Goal: Task Accomplishment & Management: Manage account settings

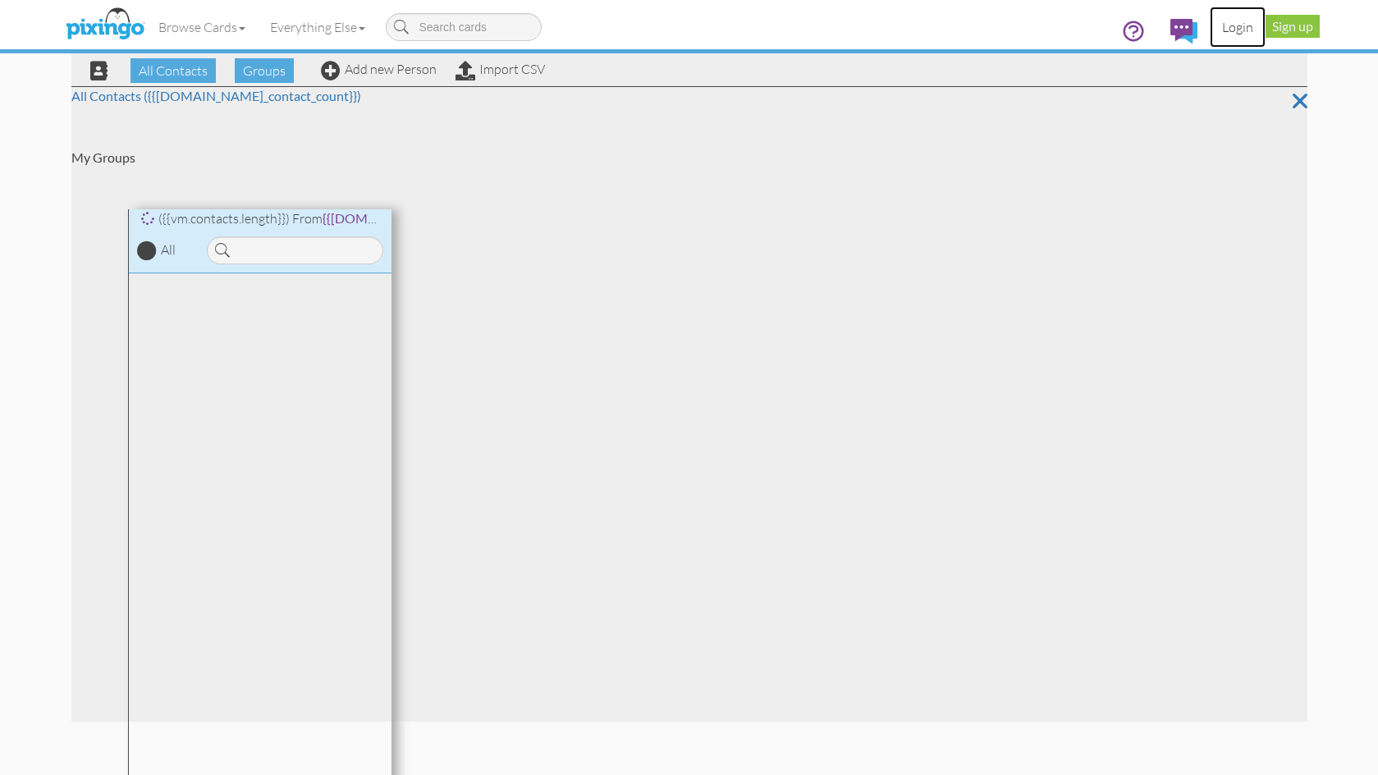
click at [1234, 29] on link "Login" at bounding box center [1238, 27] width 56 height 41
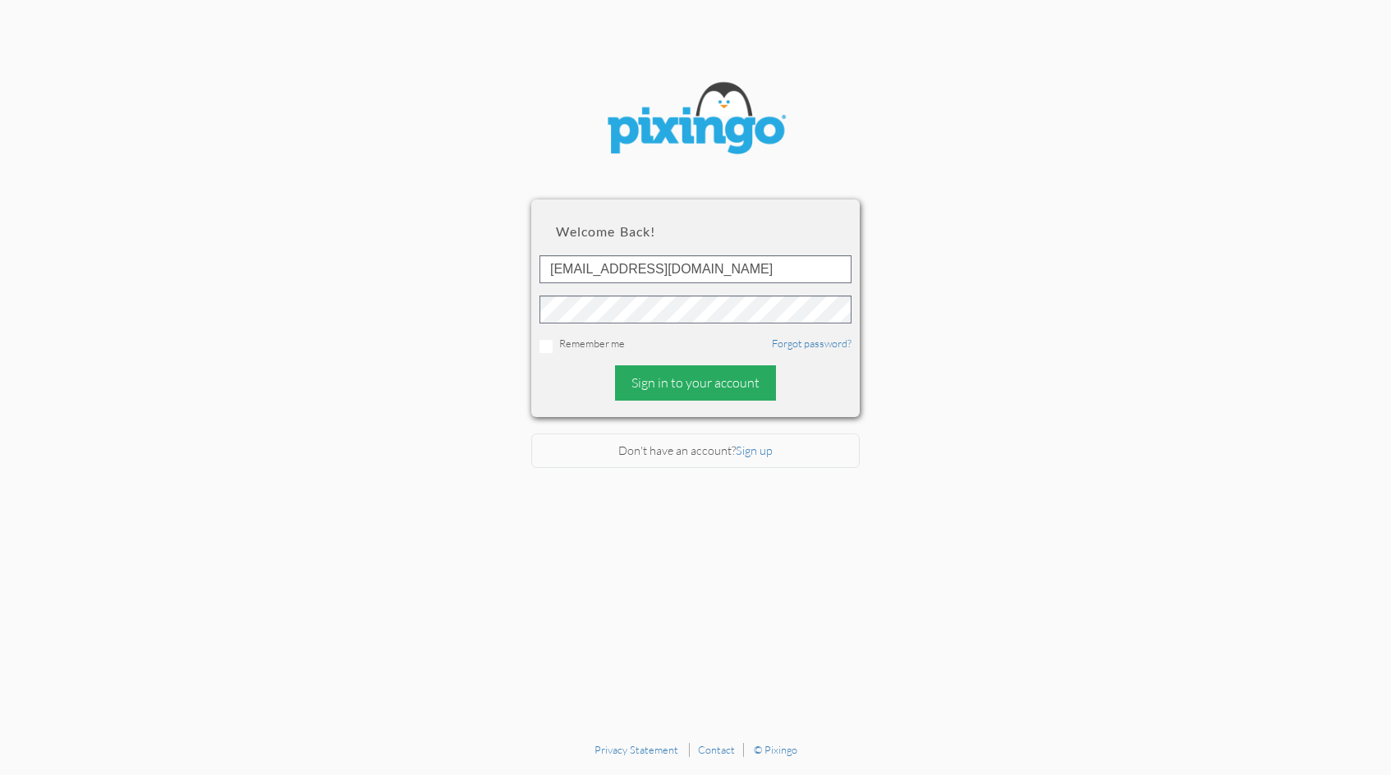
click at [691, 387] on div "Sign in to your account" at bounding box center [695, 382] width 161 height 35
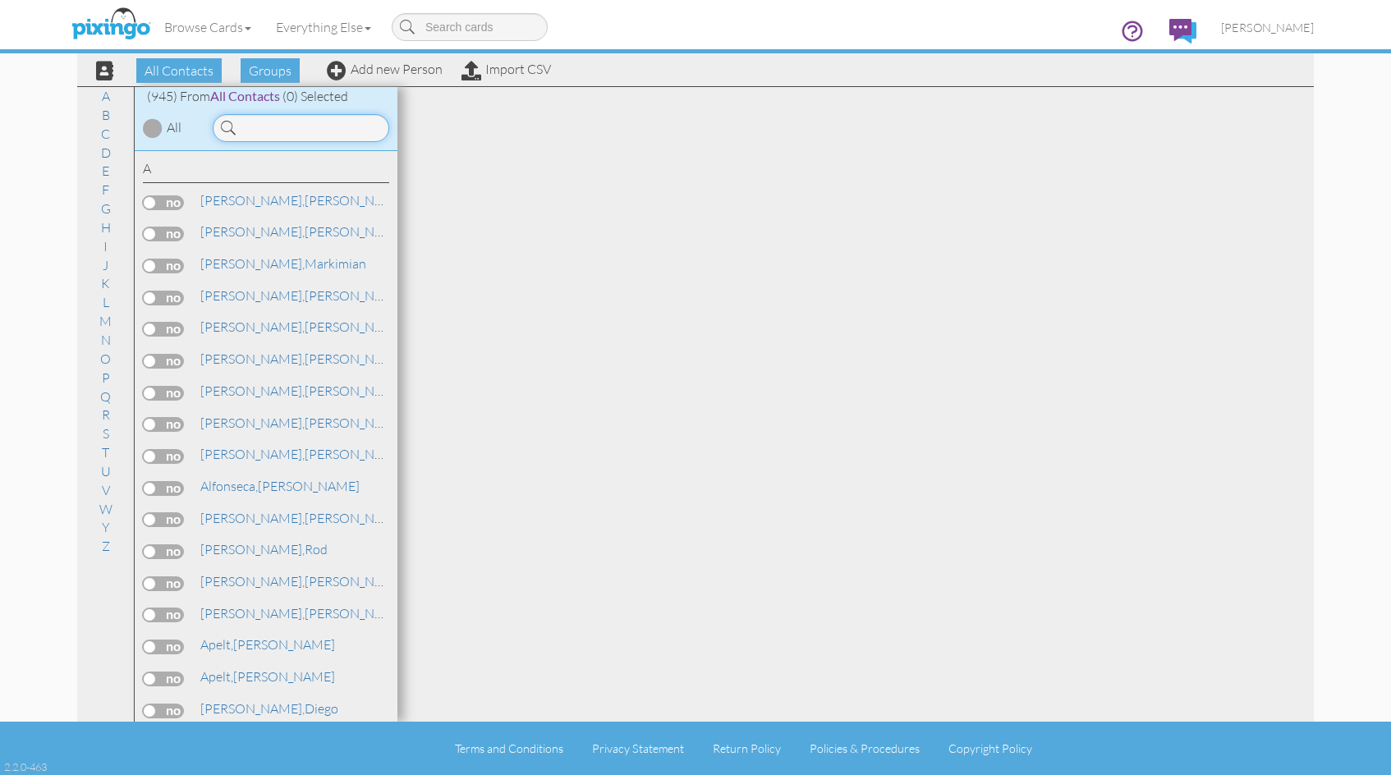
click at [287, 133] on input at bounding box center [301, 128] width 177 height 28
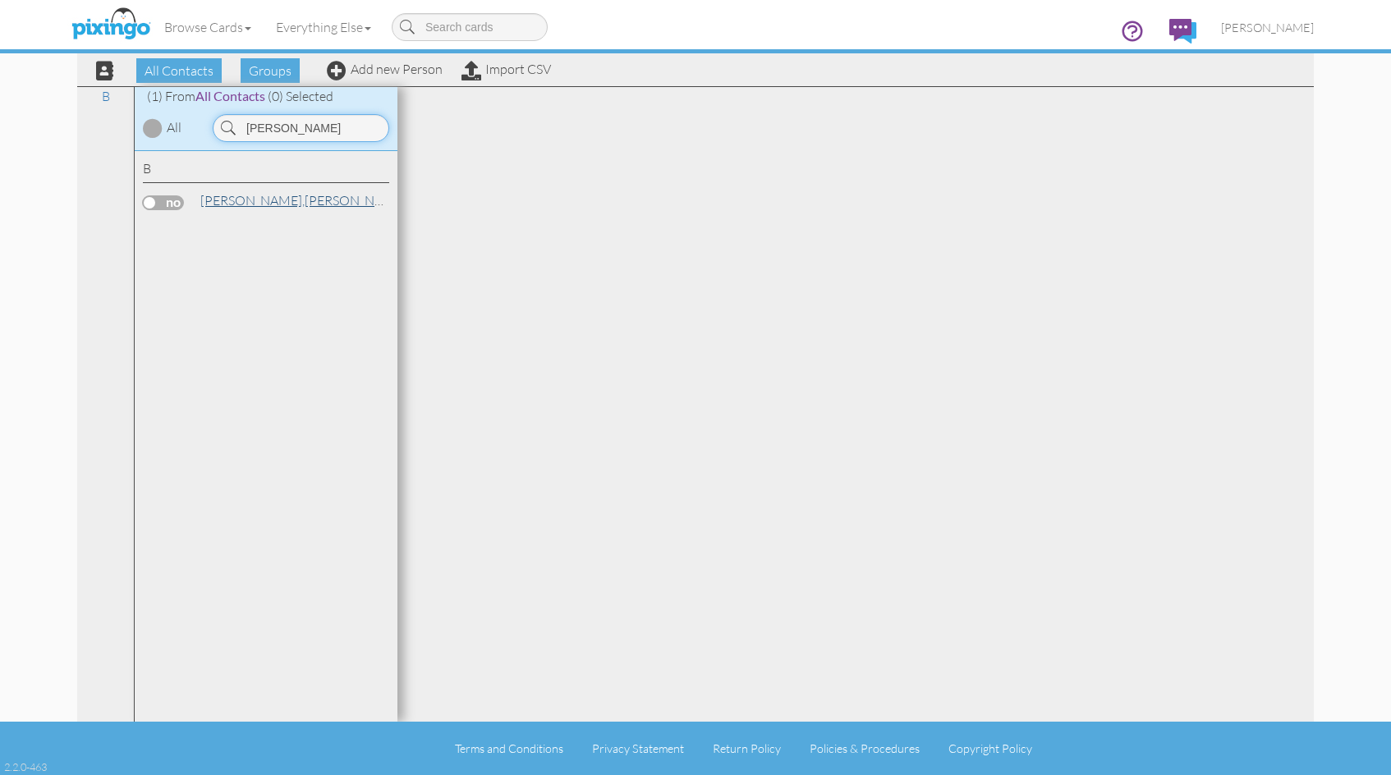
type input "[PERSON_NAME]"
click at [254, 205] on link "[PERSON_NAME]" at bounding box center [303, 200] width 209 height 20
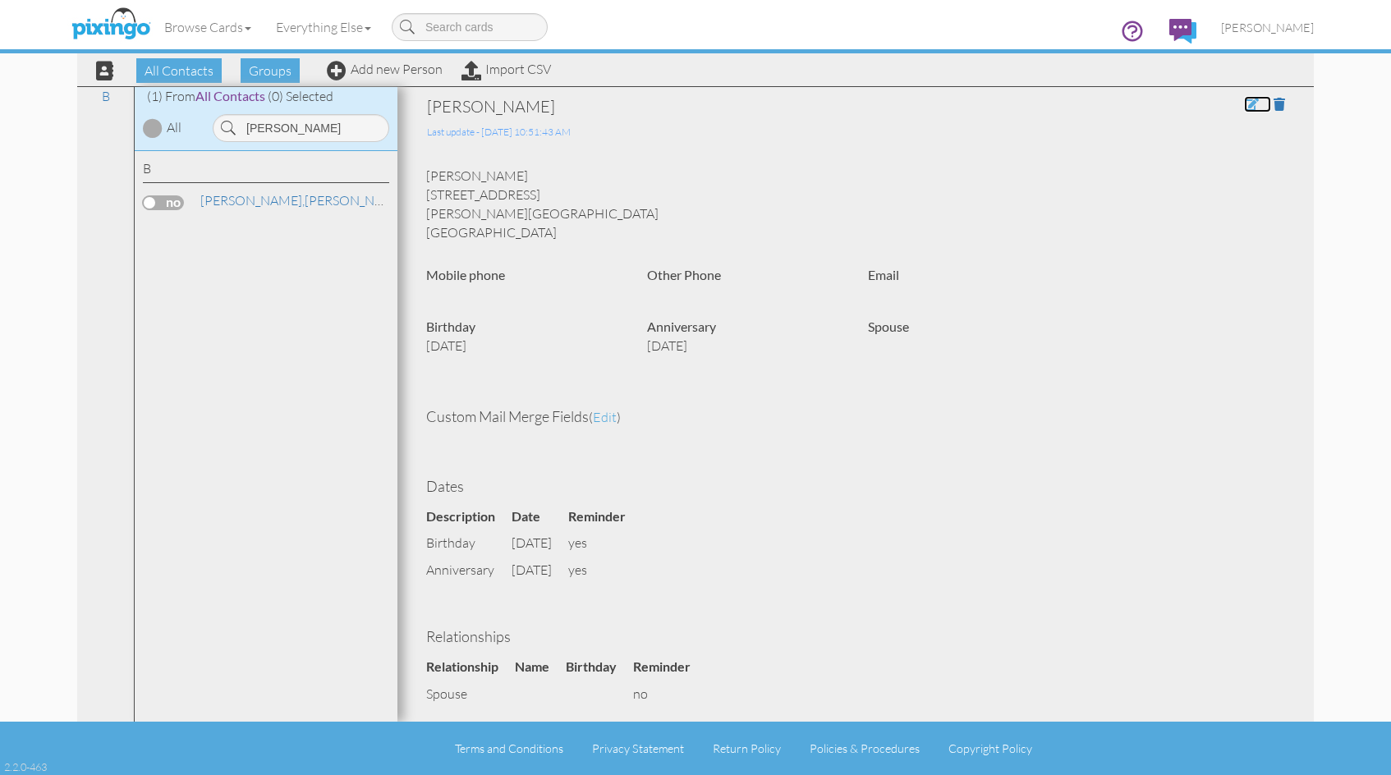
click at [1244, 104] on span at bounding box center [1251, 104] width 15 height 13
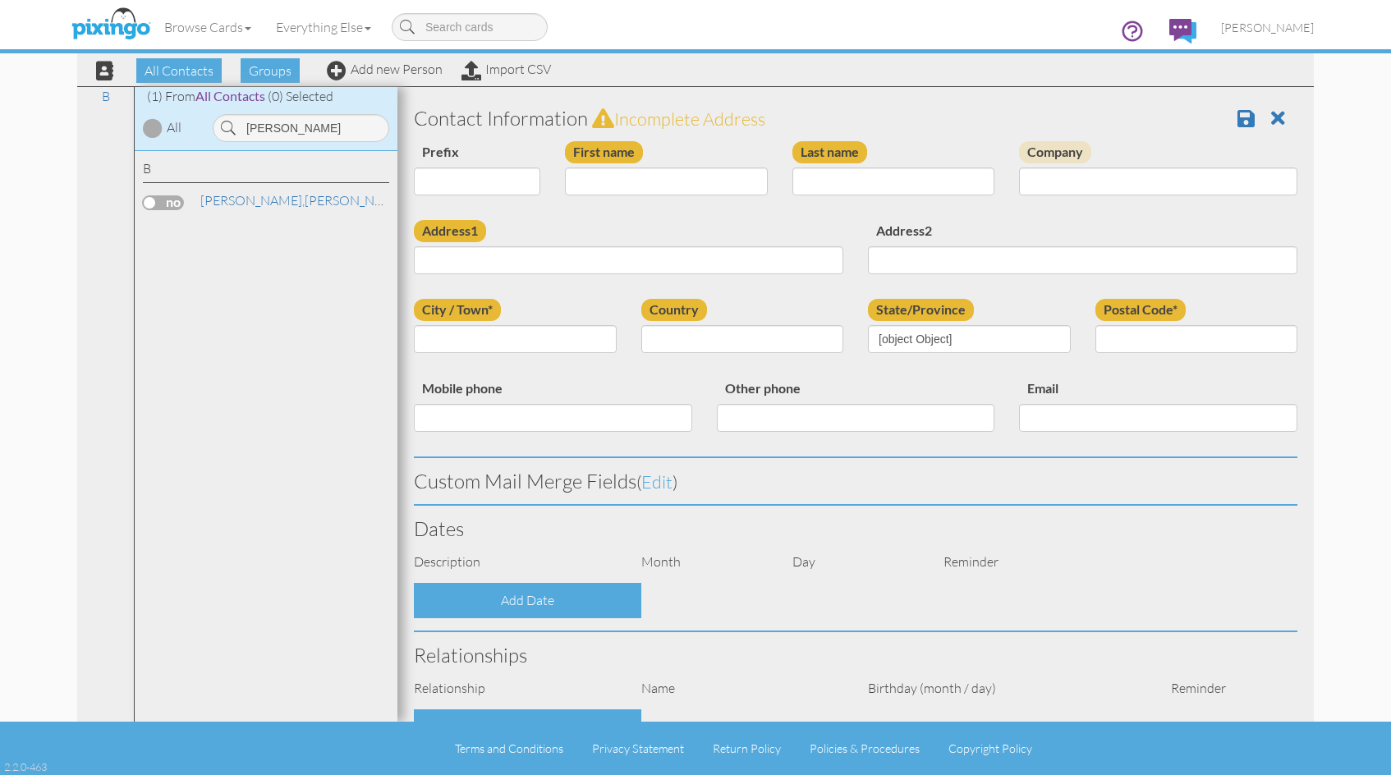
type input "[PERSON_NAME]"
type input "[STREET_ADDRESS]"
type input "[PERSON_NAME]"
type input "32570"
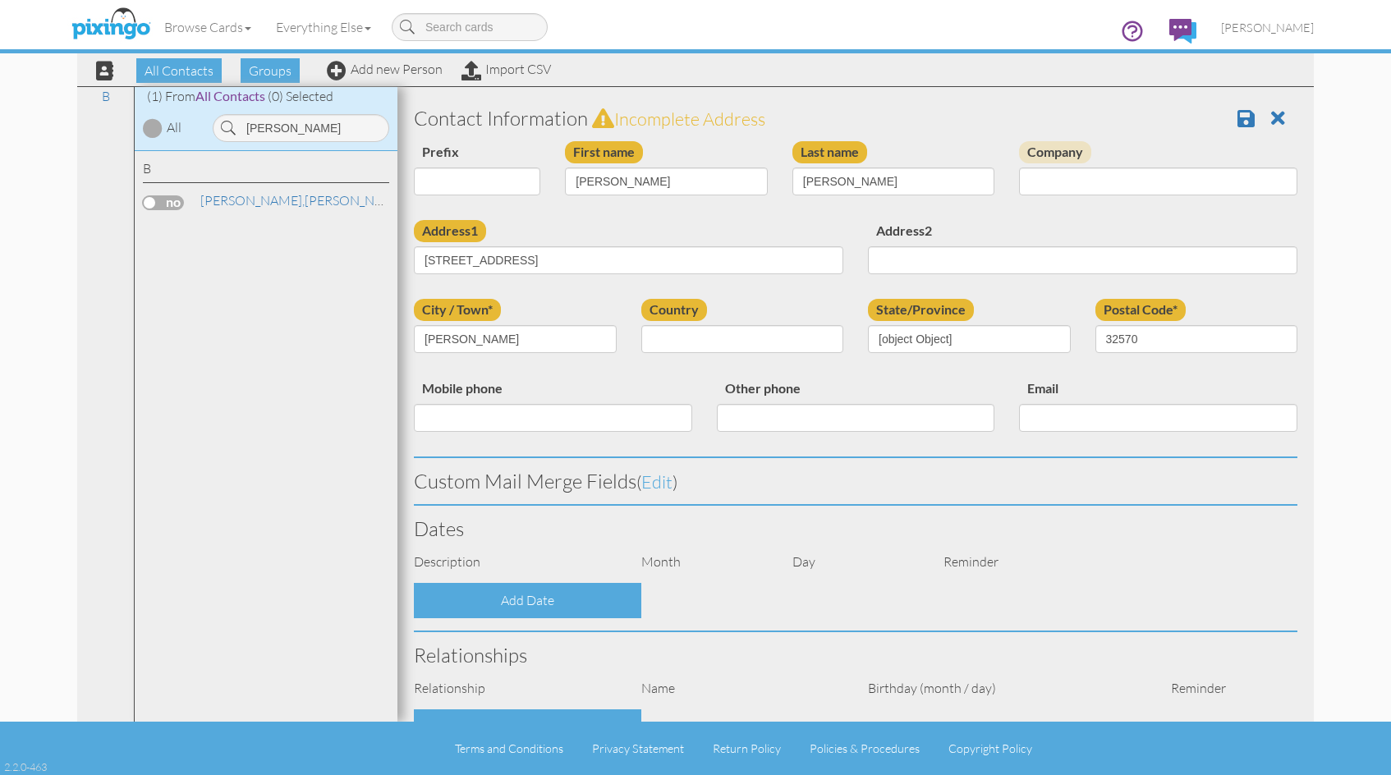
select select "object:3299"
select select "object:3544"
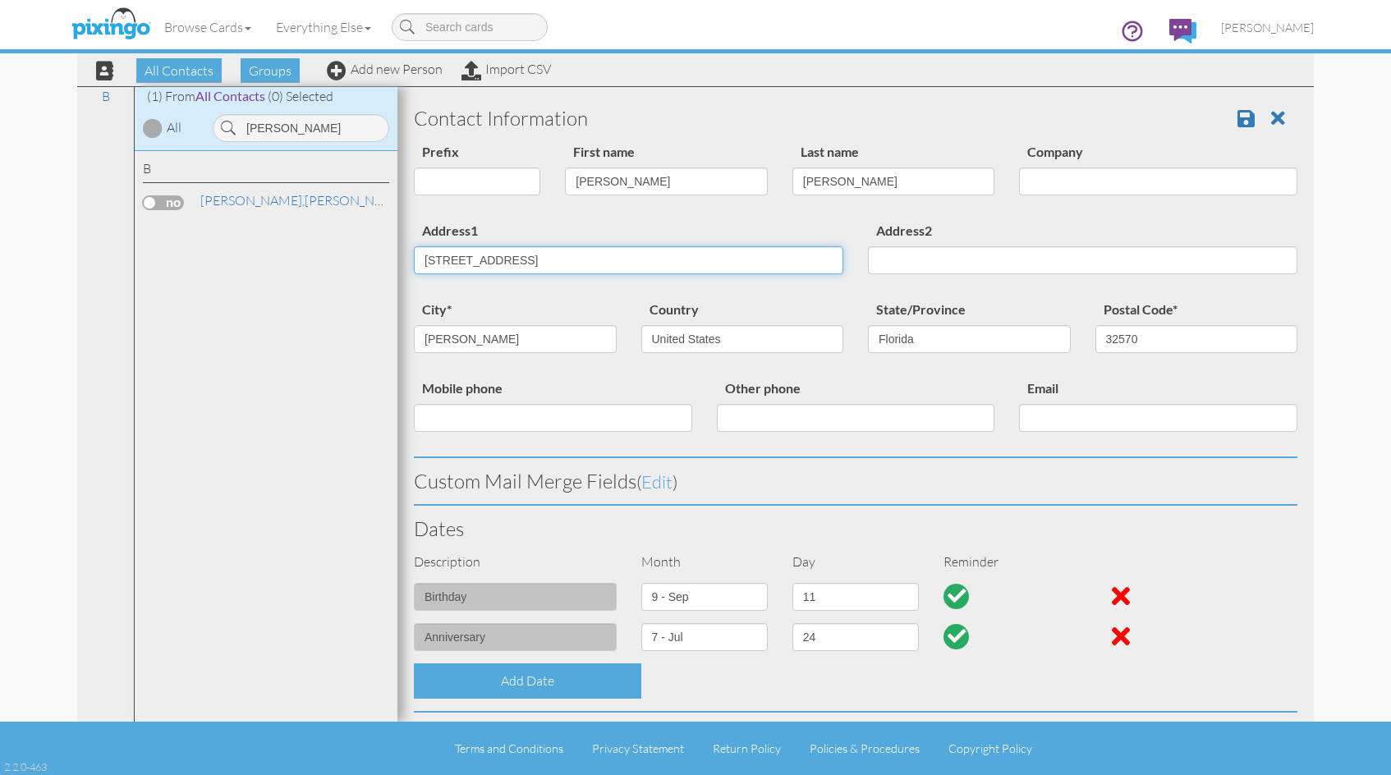
click at [449, 261] on input "6172 White Creek Ln" at bounding box center [628, 260] width 429 height 28
type input "[STREET_ADDRESS]"
click at [1237, 117] on span at bounding box center [1245, 118] width 17 height 20
